Goal: Task Accomplishment & Management: Manage account settings

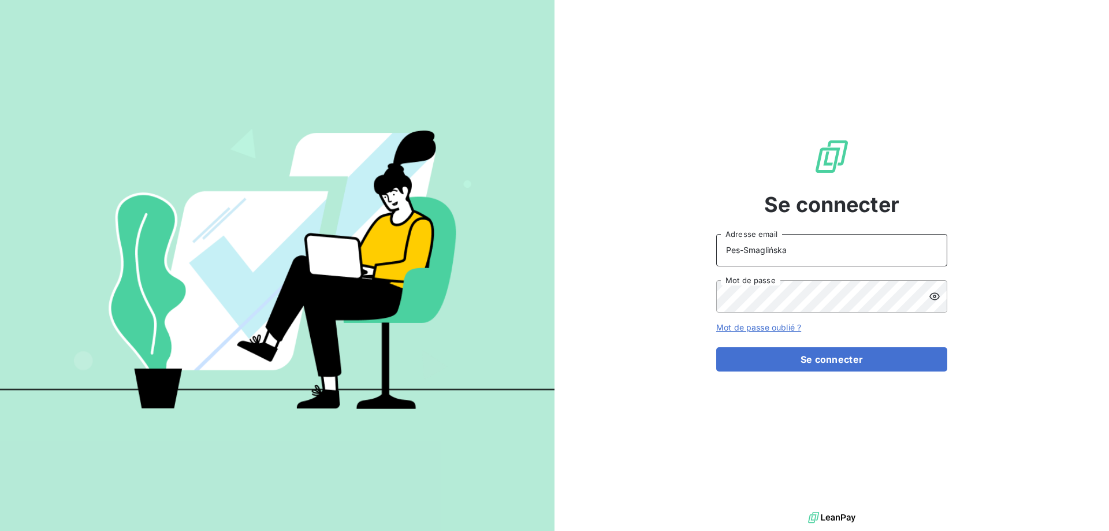
drag, startPoint x: 807, startPoint y: 248, endPoint x: 656, endPoint y: 252, distance: 150.2
click at [716, 252] on input "Pes-Smaglińska" at bounding box center [831, 250] width 231 height 32
type input "k"
click at [763, 254] on input "recovery" at bounding box center [831, 250] width 231 height 32
click at [937, 299] on icon at bounding box center [934, 296] width 10 height 8
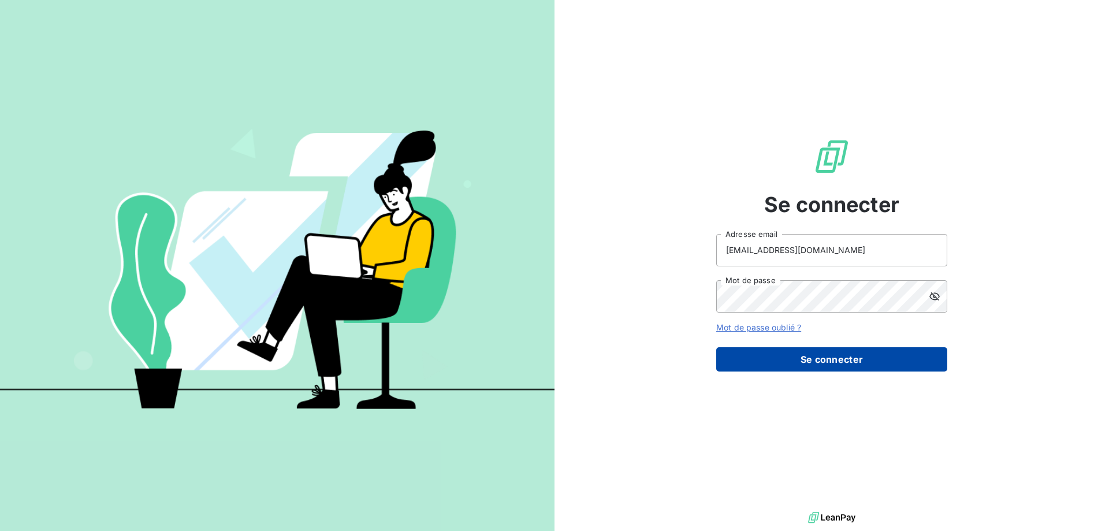
click at [849, 361] on button "Se connecter" at bounding box center [831, 359] width 231 height 24
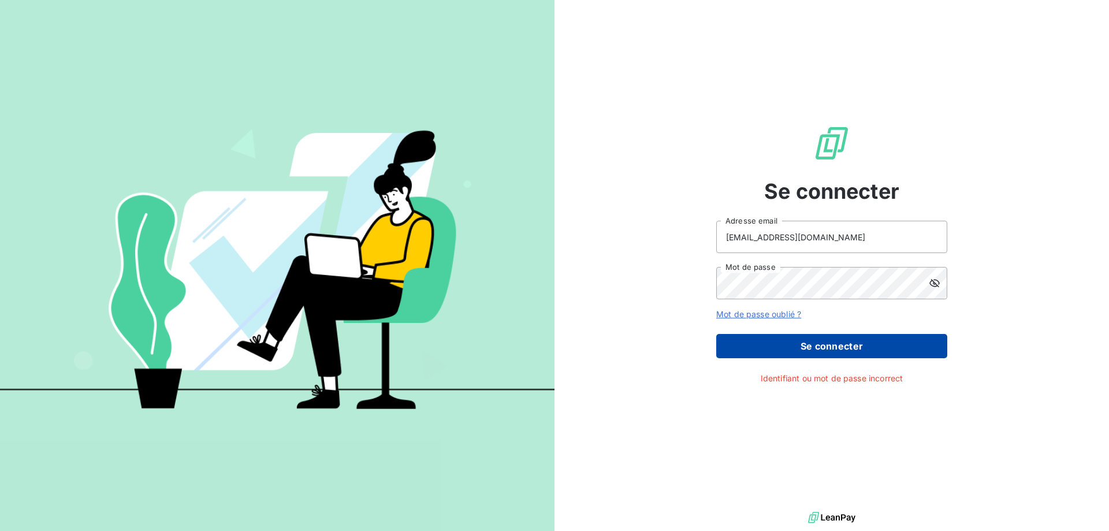
click at [841, 348] on button "Se connecter" at bounding box center [831, 346] width 231 height 24
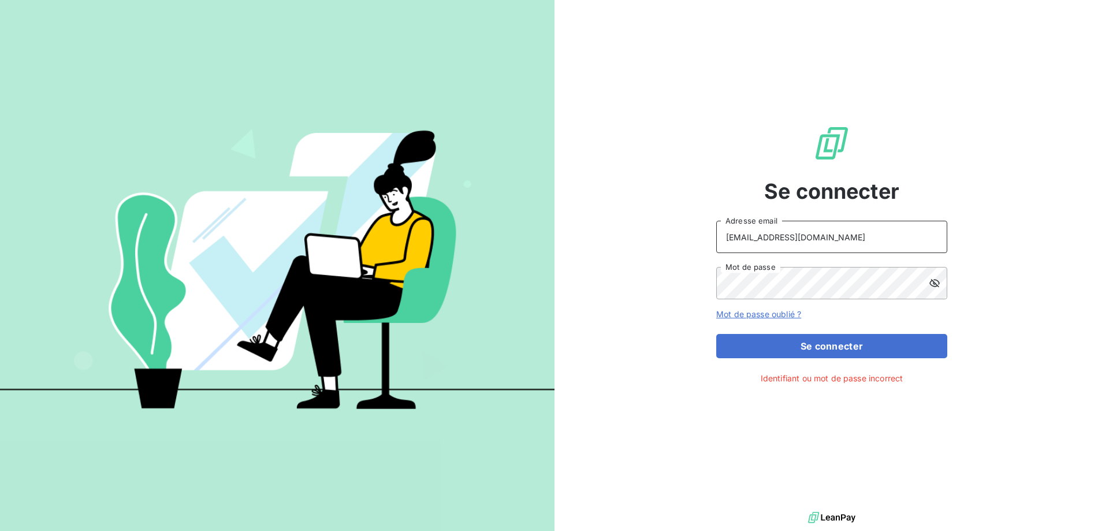
drag, startPoint x: 834, startPoint y: 242, endPoint x: 659, endPoint y: 245, distance: 175.5
click at [716, 244] on input "[EMAIL_ADDRESS][DOMAIN_NAME]" at bounding box center [831, 237] width 231 height 32
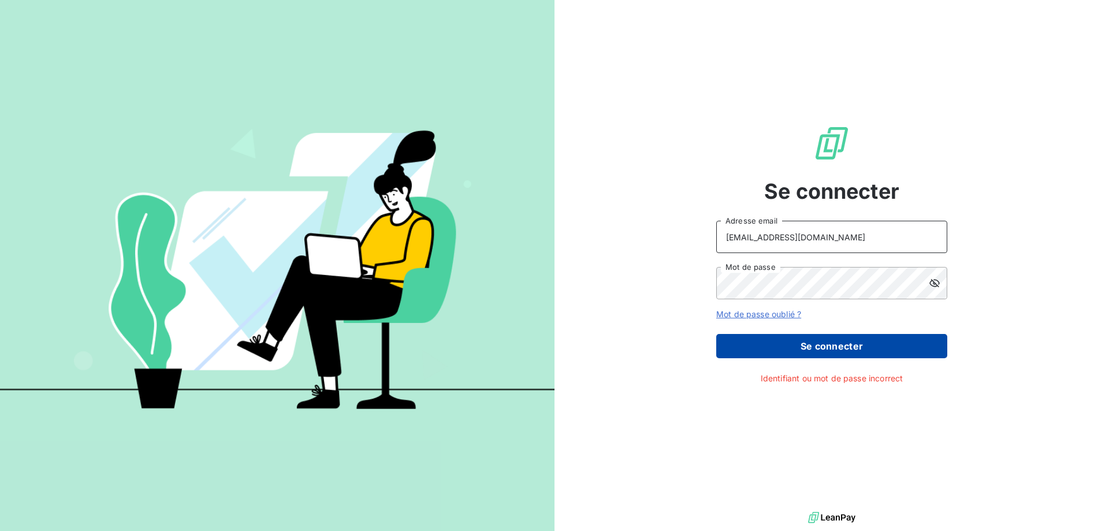
type input "[EMAIL_ADDRESS][DOMAIN_NAME]"
click at [848, 348] on button "Se connecter" at bounding box center [831, 346] width 231 height 24
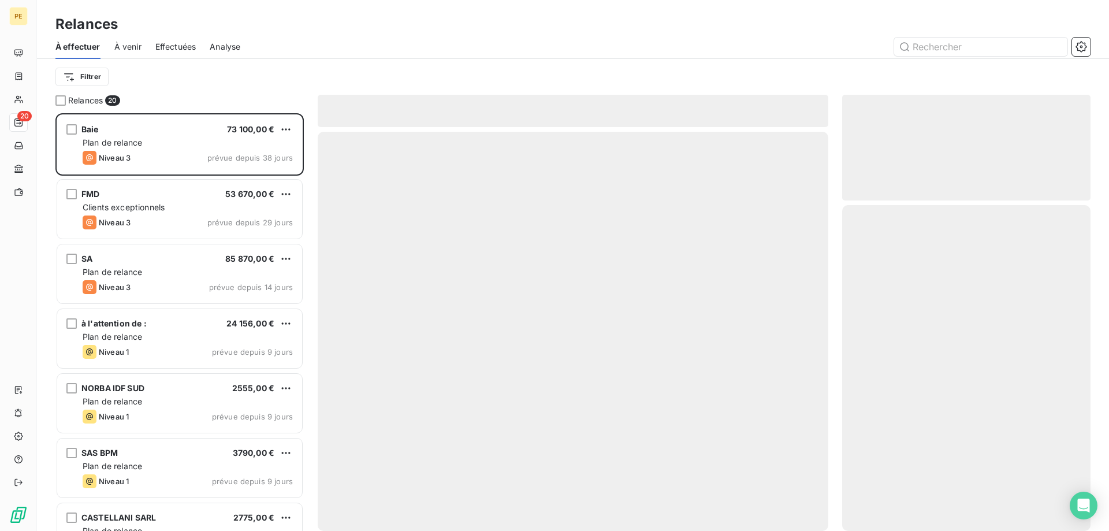
scroll to position [417, 248]
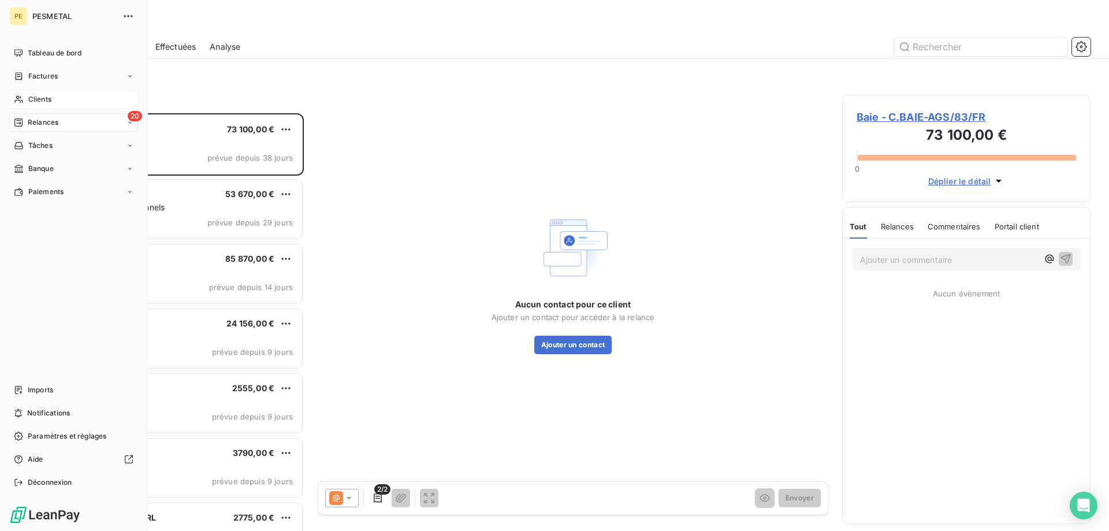
click at [35, 100] on span "Clients" at bounding box center [39, 99] width 23 height 10
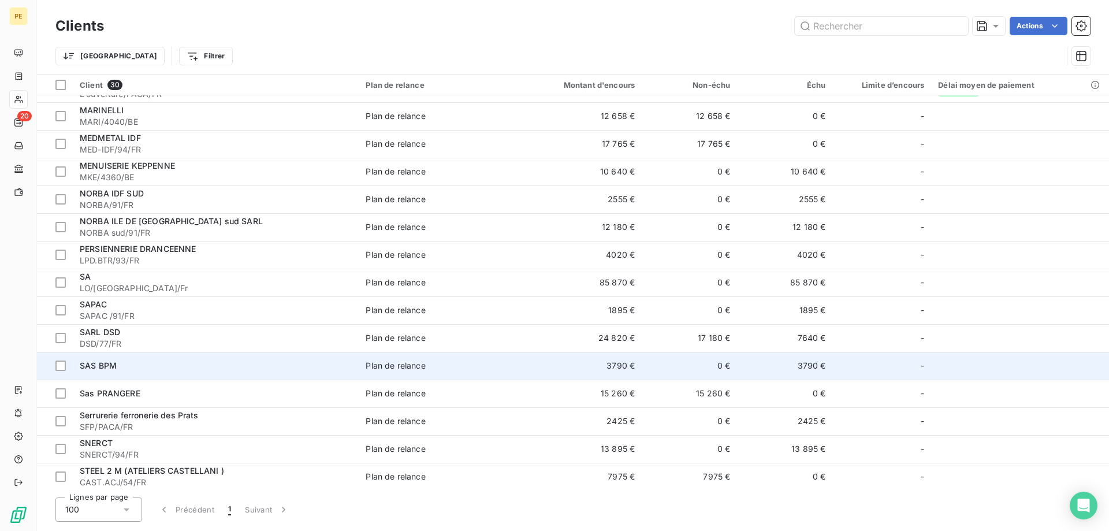
scroll to position [439, 0]
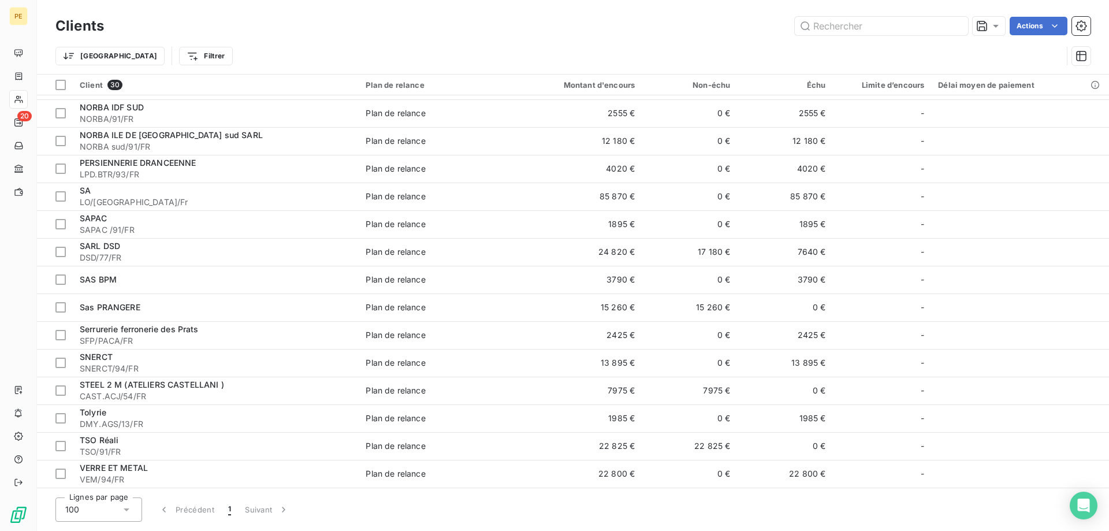
click at [132, 510] on icon at bounding box center [127, 509] width 12 height 12
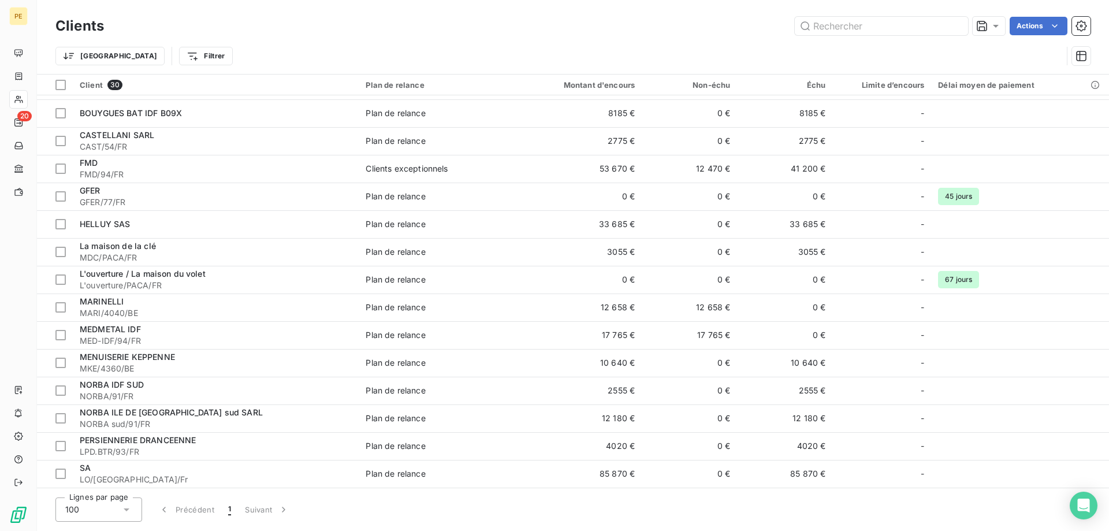
click at [127, 508] on icon at bounding box center [127, 509] width 12 height 12
click at [91, 445] on li "25" at bounding box center [98, 442] width 87 height 21
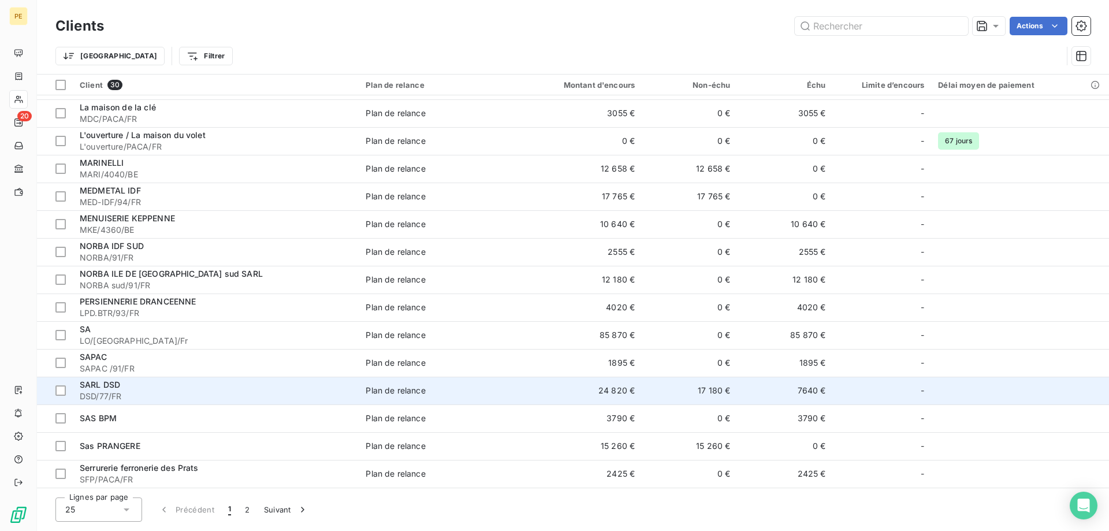
scroll to position [0, 0]
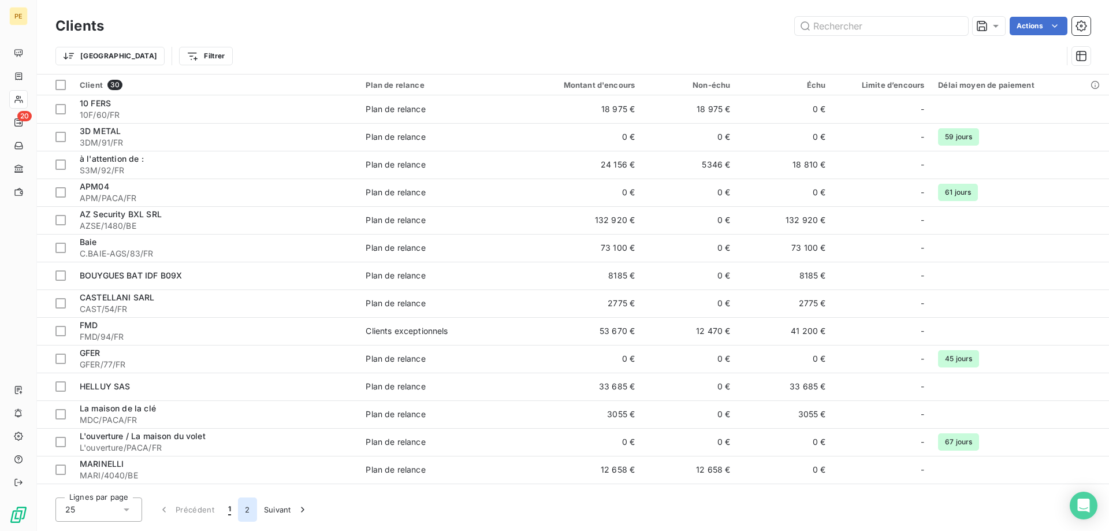
click at [247, 509] on button "2" at bounding box center [247, 509] width 18 height 24
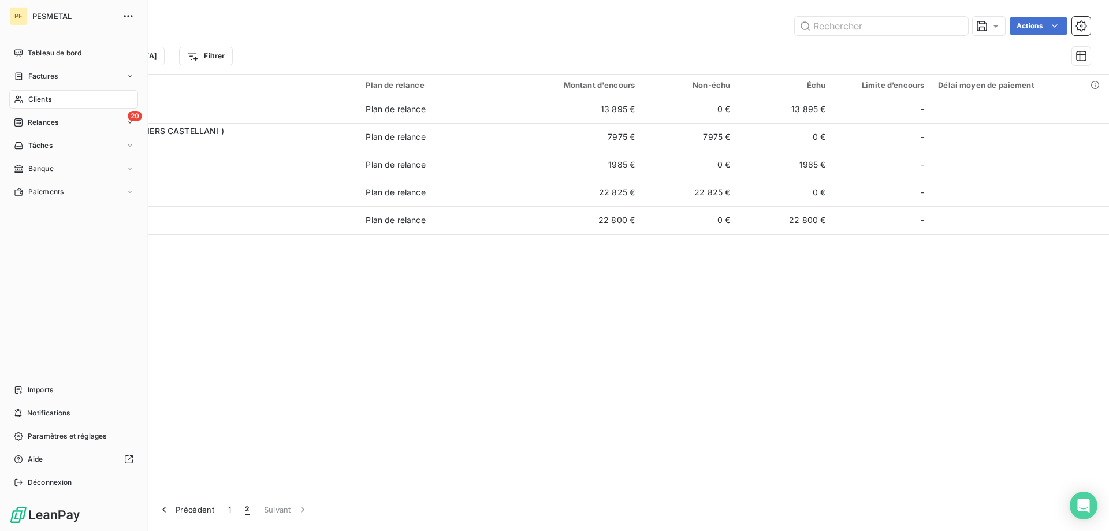
click at [21, 99] on icon at bounding box center [19, 99] width 10 height 9
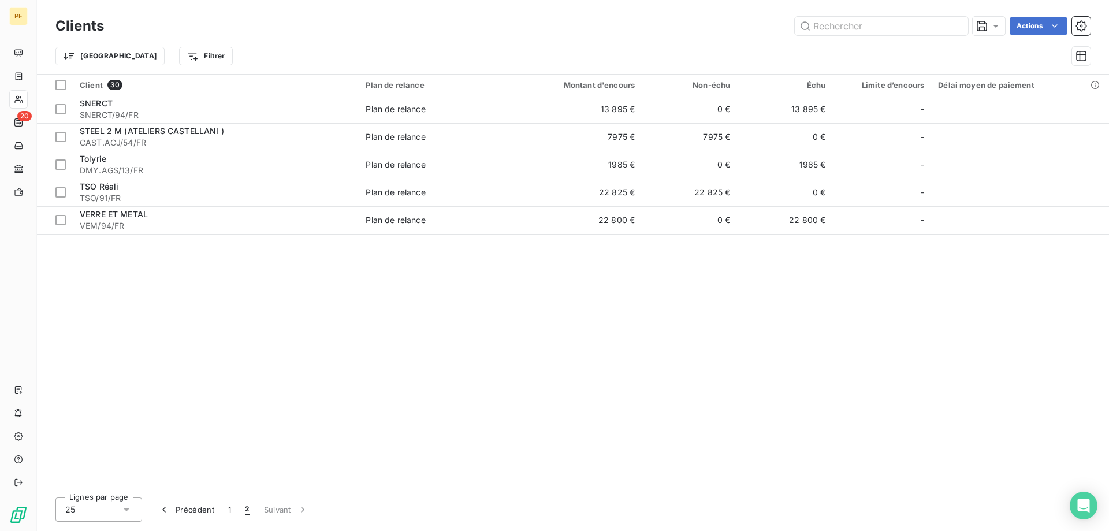
click at [126, 508] on icon at bounding box center [127, 509] width 12 height 12
click at [93, 465] on li "50" at bounding box center [98, 463] width 87 height 21
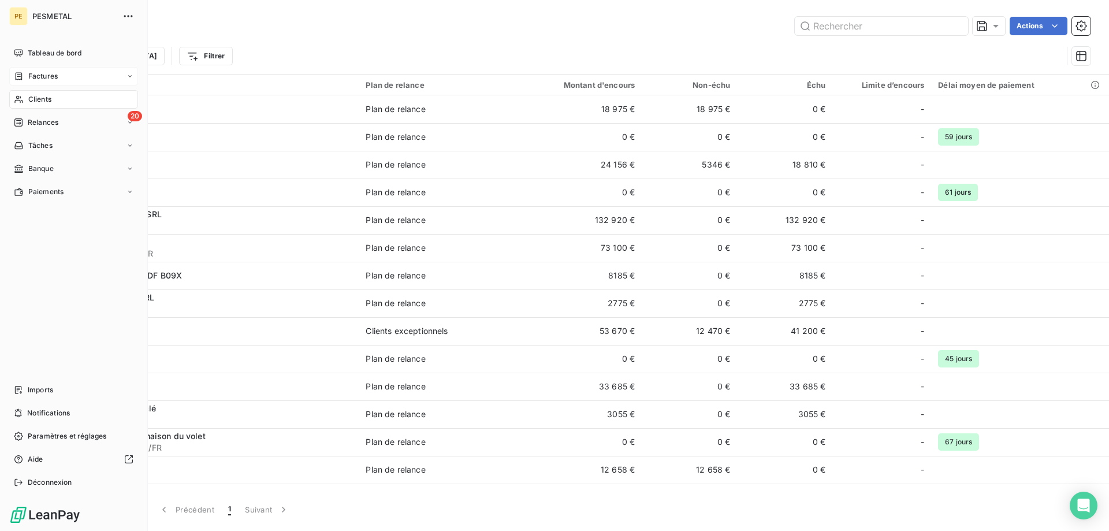
click at [23, 72] on icon at bounding box center [19, 76] width 10 height 9
click at [39, 93] on div "Factures" at bounding box center [80, 99] width 115 height 18
